Goal: Find contact information: Find contact information

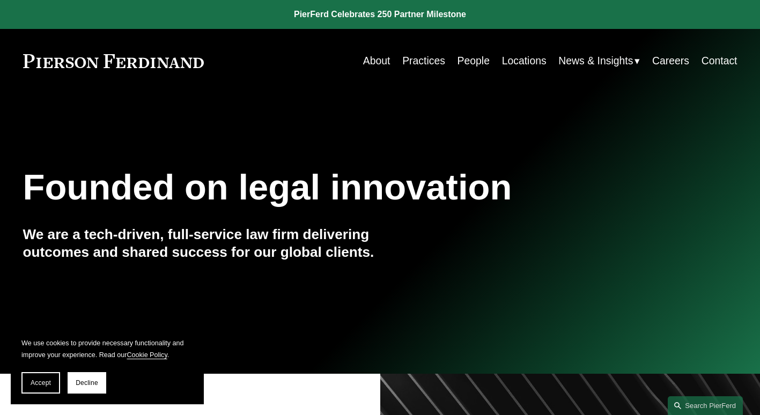
click at [677, 61] on link "Careers" at bounding box center [670, 60] width 37 height 21
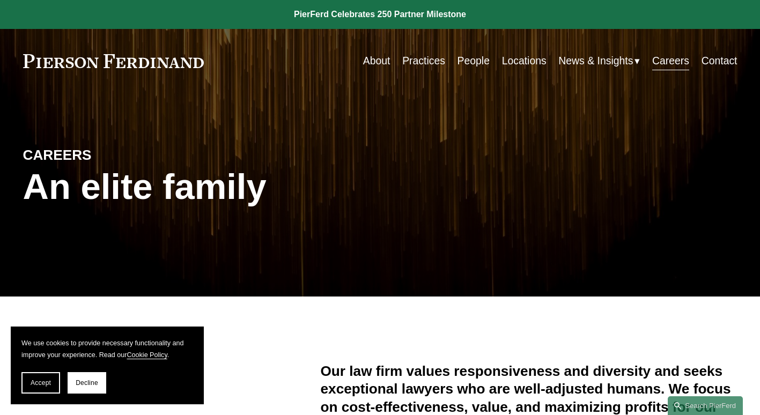
click at [475, 58] on link "People" at bounding box center [473, 60] width 32 height 21
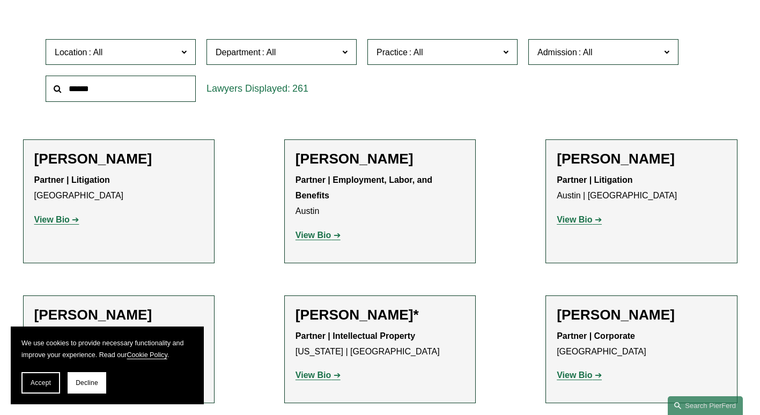
scroll to position [322, 0]
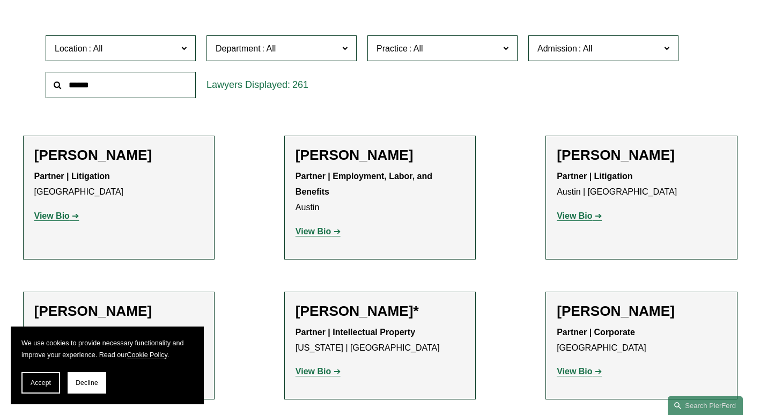
click at [341, 59] on label "Department" at bounding box center [281, 48] width 150 height 26
click at [368, 85] on div "Location All Atlanta Austin Boston Charlotte Chicago Cincinnati Cleveland Colum…" at bounding box center [379, 66] width 679 height 73
click at [127, 49] on span "Location" at bounding box center [116, 48] width 123 height 14
click at [39, 93] on div "Location All Atlanta Austin Boston Charlotte Chicago Cincinnati Cleveland Colum…" at bounding box center [380, 66] width 714 height 73
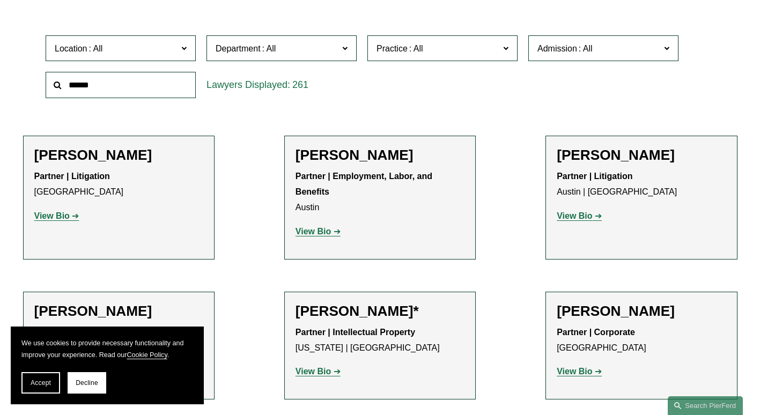
click at [262, 60] on label "Department" at bounding box center [281, 48] width 150 height 26
click at [161, 44] on span "Location" at bounding box center [116, 48] width 123 height 14
click at [132, 90] on input "text" at bounding box center [121, 85] width 150 height 26
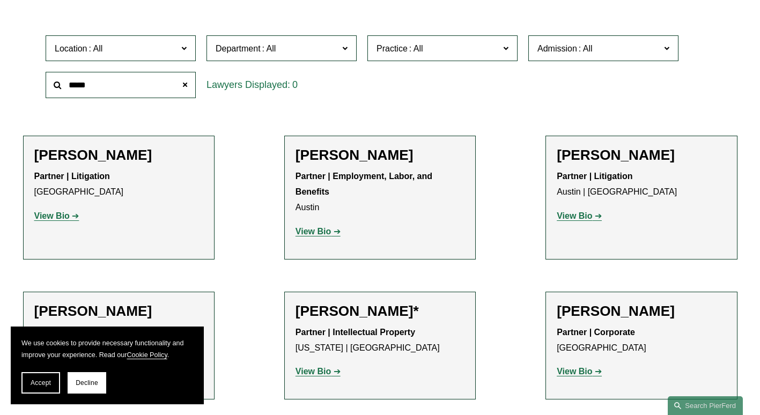
scroll to position [290, 0]
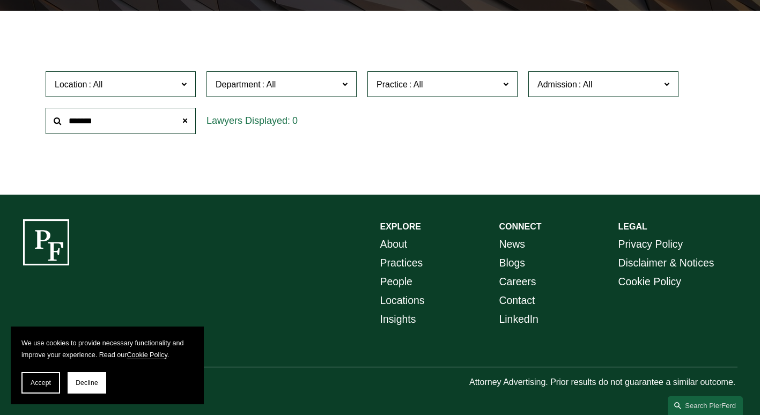
type input "*******"
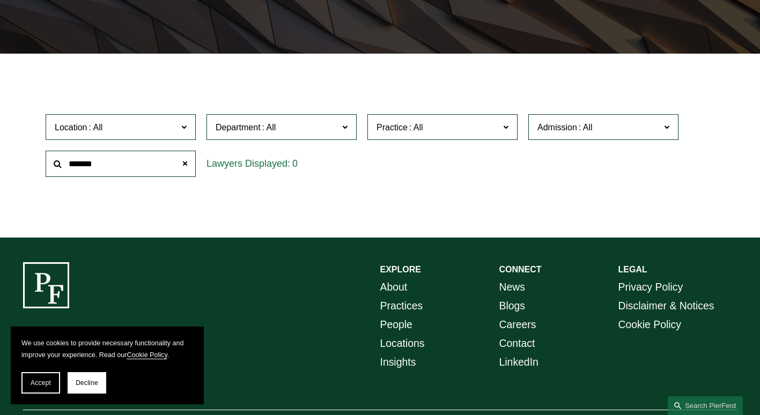
scroll to position [0, 0]
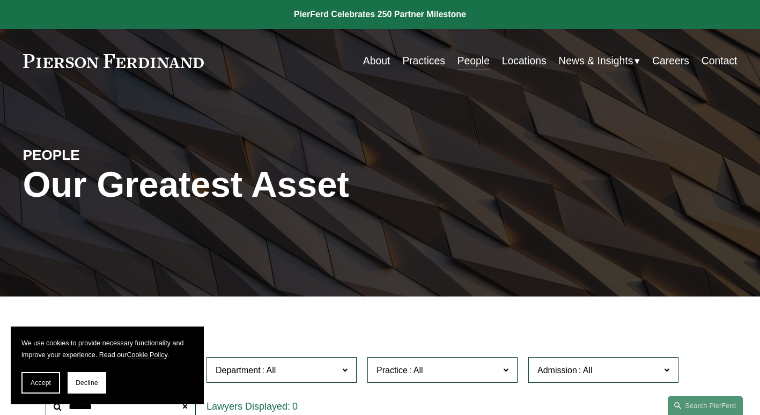
click at [701, 58] on link "Contact" at bounding box center [719, 60] width 36 height 21
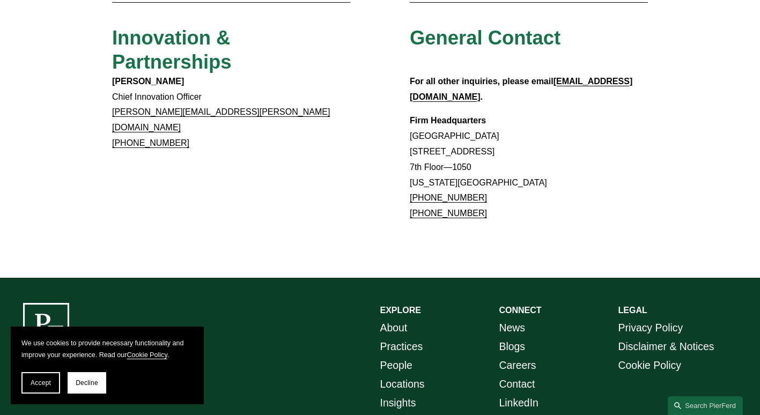
scroll to position [965, 0]
